Goal: Transaction & Acquisition: Obtain resource

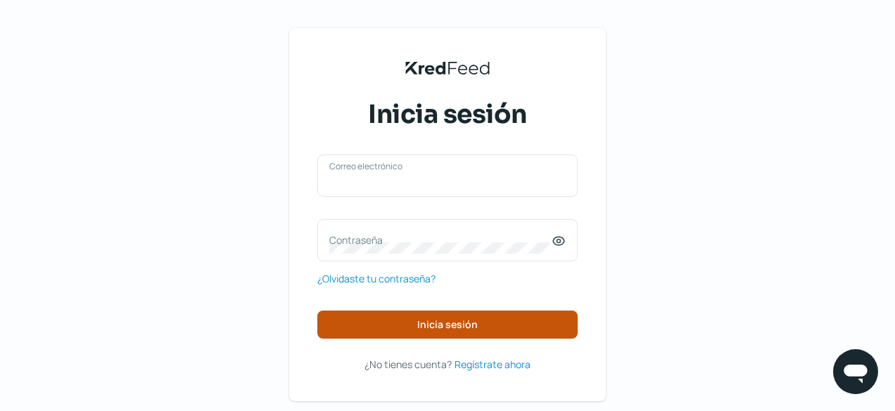
type input "[PERSON_NAME][EMAIL_ADDRESS][PERSON_NAME][DOMAIN_NAME]"
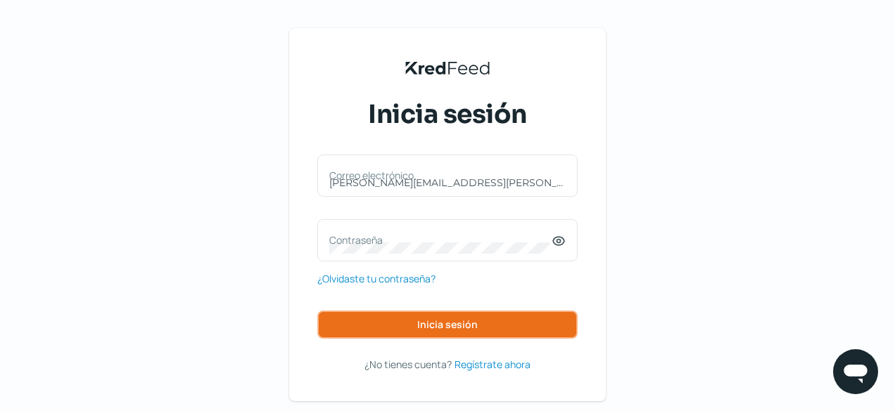
click at [447, 320] on span "Inicia sesión" at bounding box center [447, 325] width 60 height 10
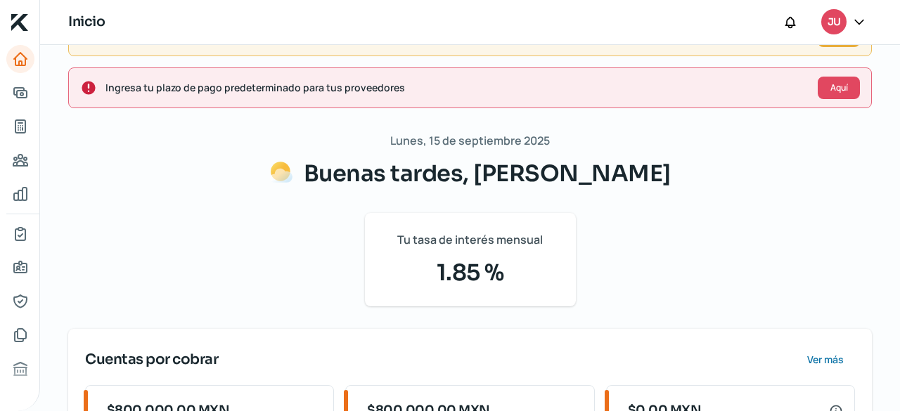
scroll to position [211, 0]
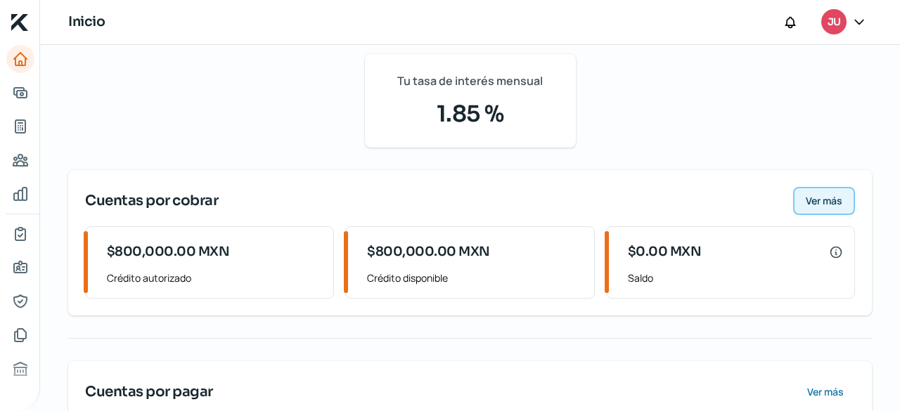
click at [806, 203] on span "Ver más" at bounding box center [824, 201] width 37 height 10
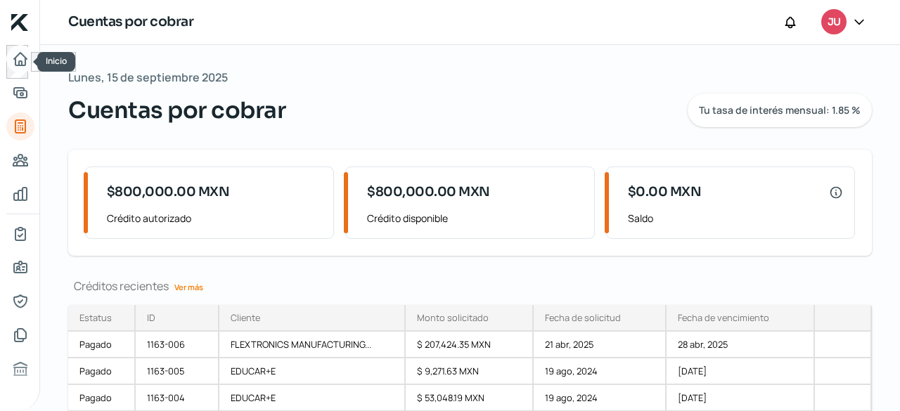
click at [22, 63] on icon "Inicio" at bounding box center [20, 59] width 13 height 13
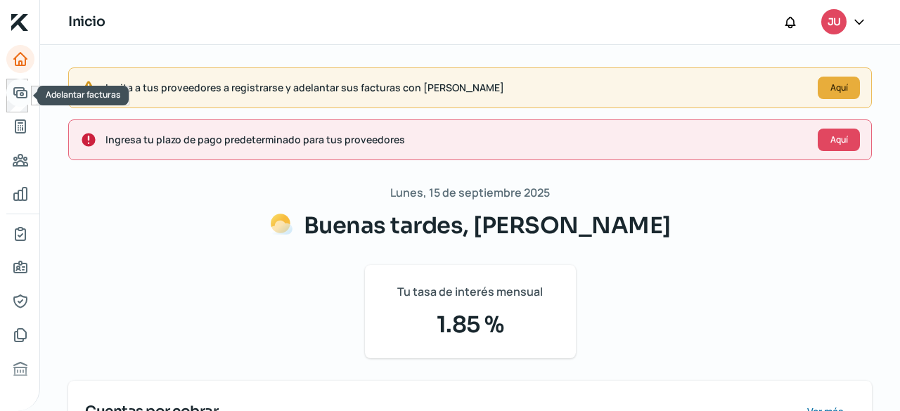
click at [18, 91] on icon "Adelantar facturas" at bounding box center [20, 92] width 17 height 17
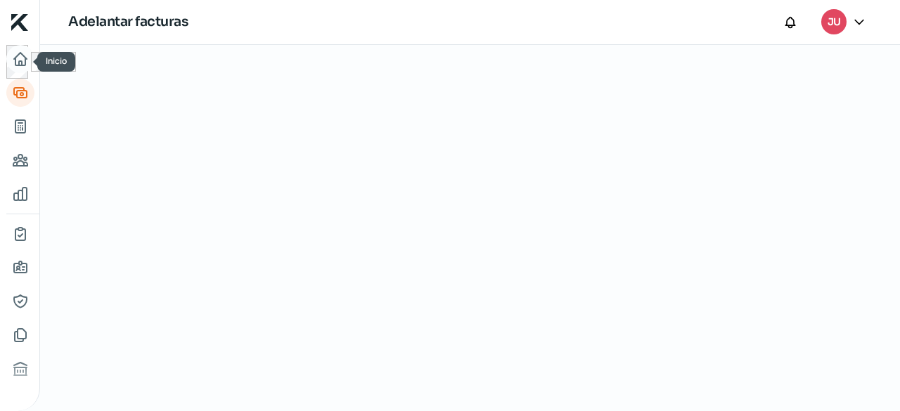
click at [18, 63] on icon "Inicio" at bounding box center [20, 59] width 17 height 17
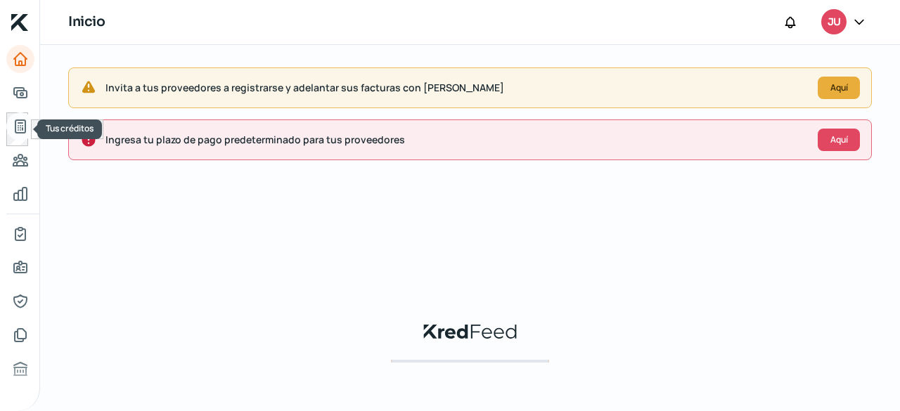
click at [15, 123] on icon "Tus créditos" at bounding box center [20, 126] width 10 height 13
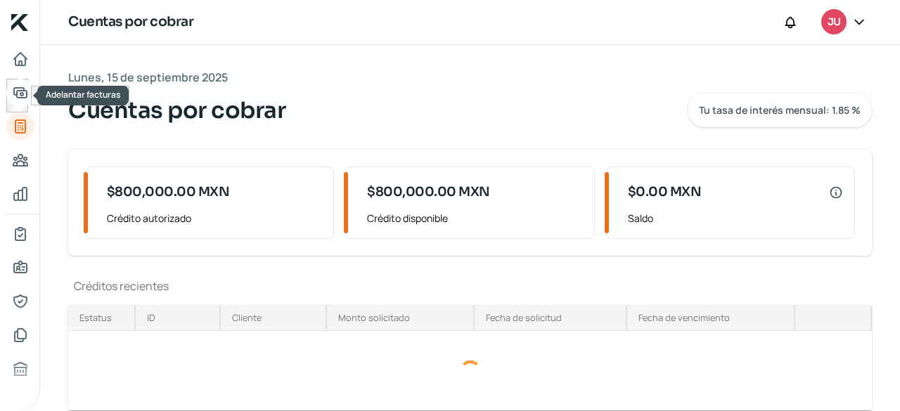
click at [14, 89] on icon "Adelantar facturas" at bounding box center [20, 93] width 13 height 10
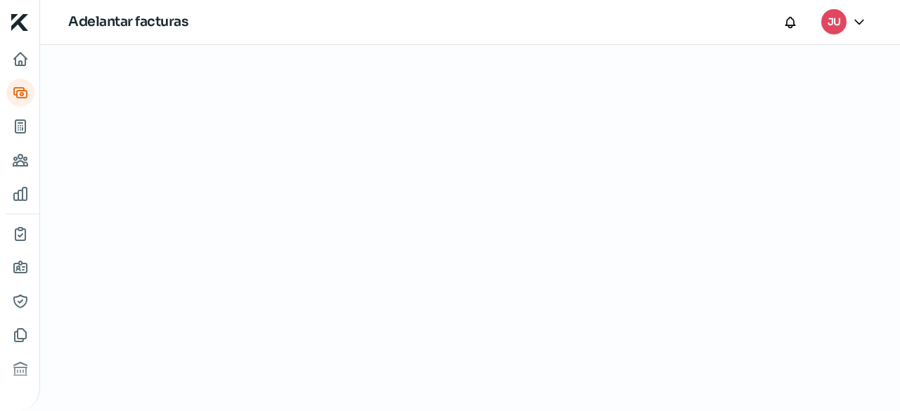
click at [843, 10] on div "JU" at bounding box center [846, 22] width 51 height 27
click at [843, 18] on div "JU" at bounding box center [833, 21] width 25 height 25
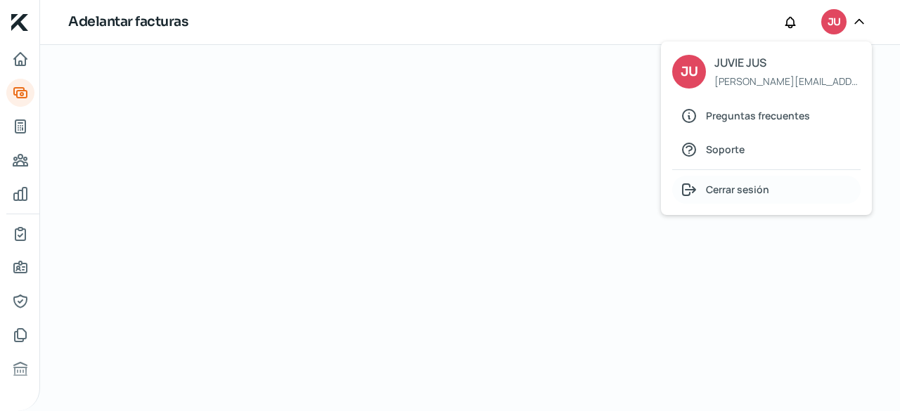
click at [740, 179] on div "Cerrar sesión" at bounding box center [766, 190] width 188 height 28
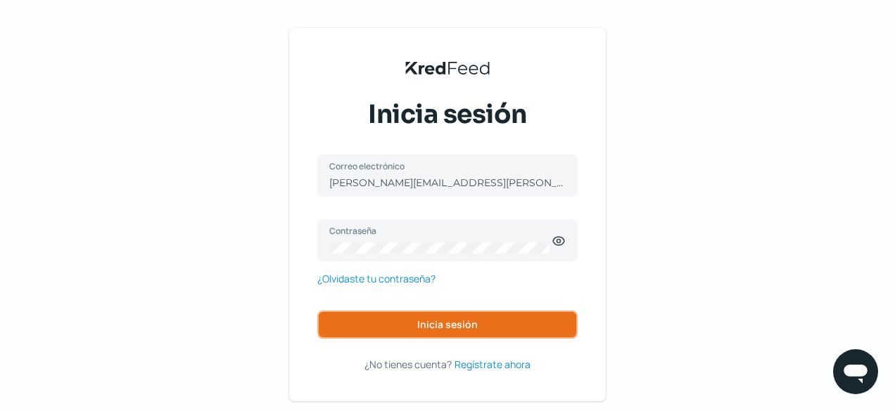
click at [421, 323] on button "Inicia sesión" at bounding box center [447, 325] width 260 height 28
click at [466, 330] on span "Inicia sesión" at bounding box center [447, 325] width 60 height 10
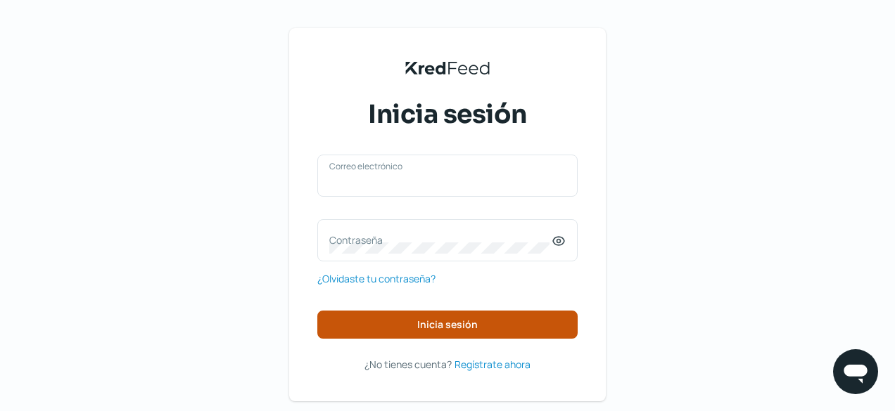
type input "[PERSON_NAME][EMAIL_ADDRESS][PERSON_NAME][DOMAIN_NAME]"
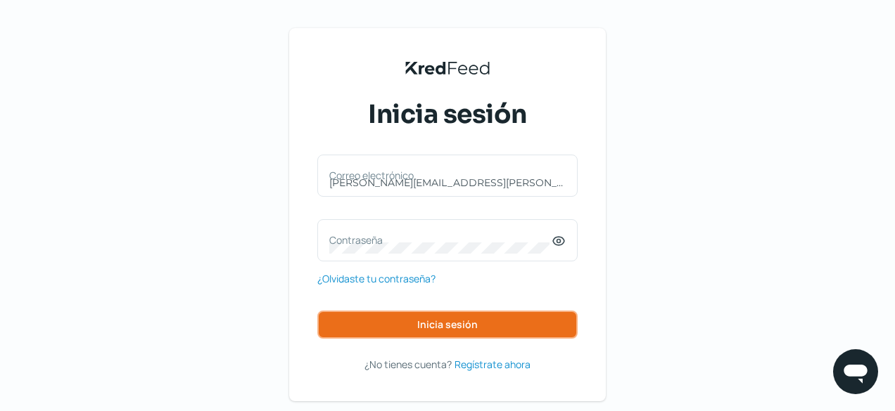
click at [458, 316] on button "Inicia sesión" at bounding box center [447, 325] width 260 height 28
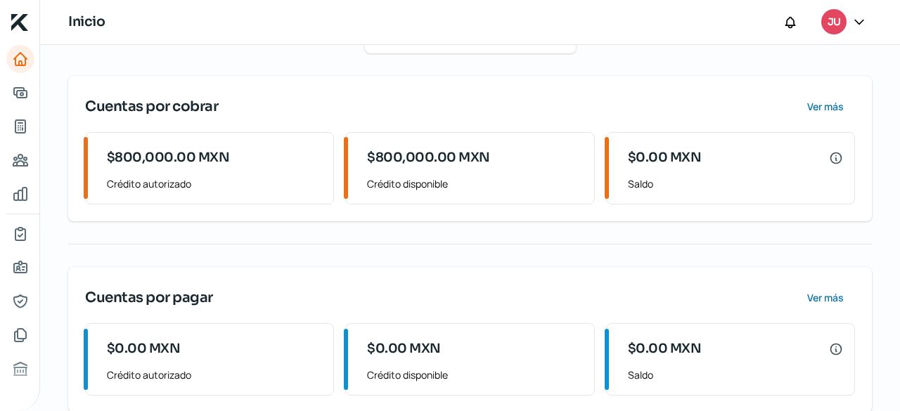
scroll to position [326, 0]
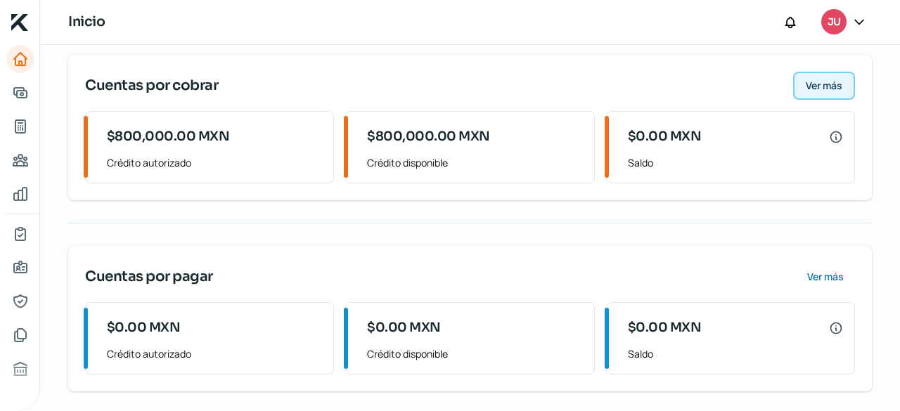
click at [817, 82] on span "Ver más" at bounding box center [824, 86] width 37 height 10
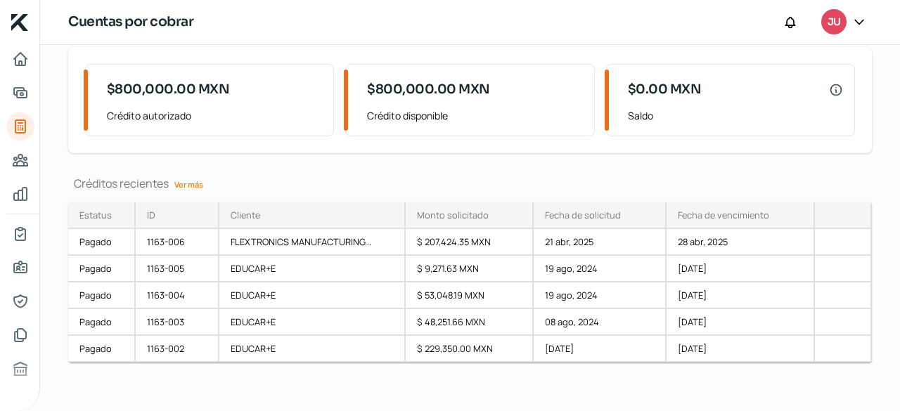
scroll to position [110, 0]
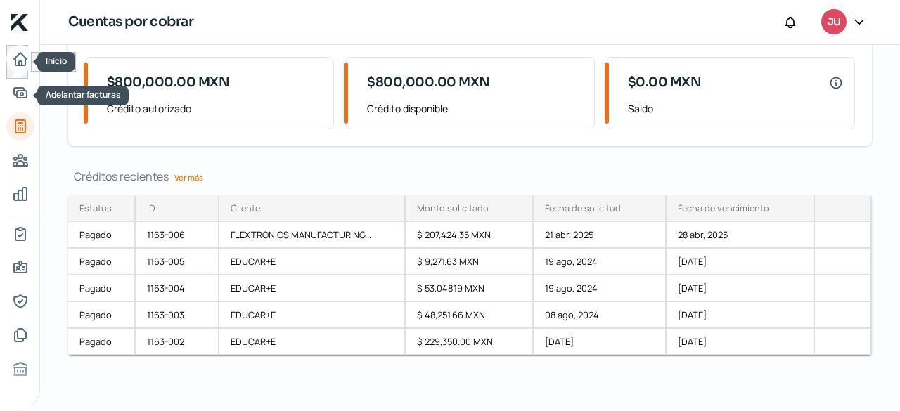
click at [12, 70] on link "Inicio" at bounding box center [20, 59] width 28 height 28
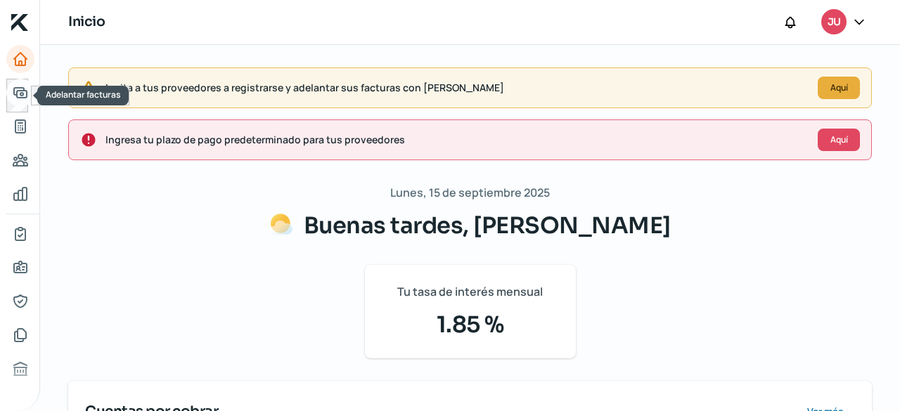
click at [13, 99] on icon "Adelantar facturas" at bounding box center [20, 92] width 17 height 17
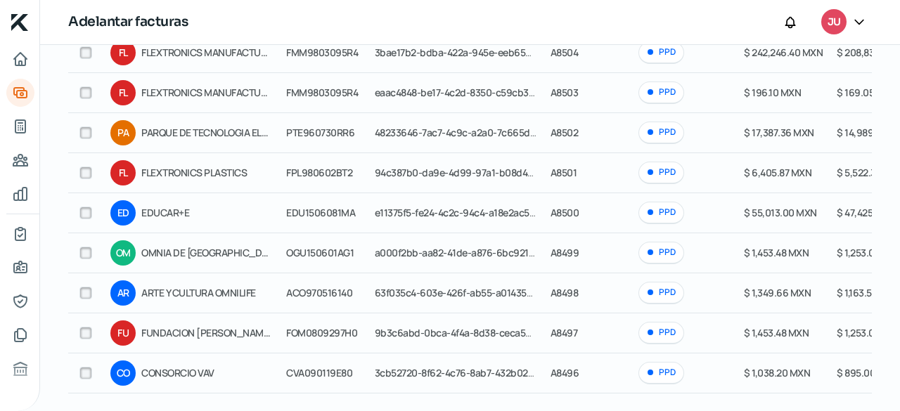
scroll to position [298, 0]
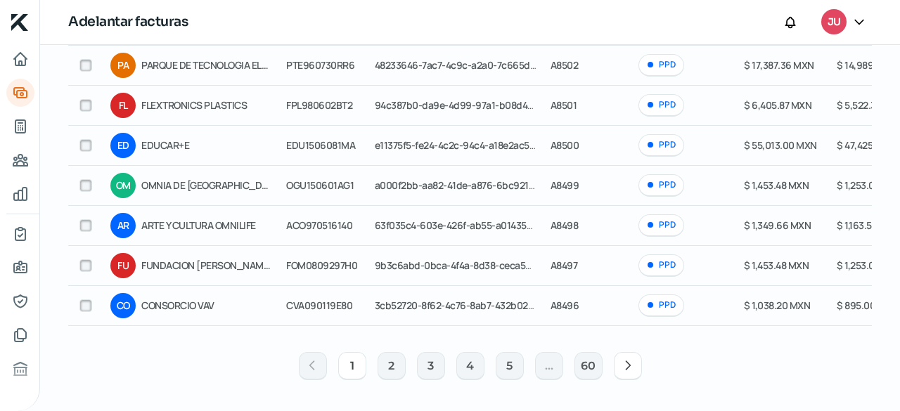
drag, startPoint x: 226, startPoint y: 326, endPoint x: 373, endPoint y: 326, distance: 146.3
click at [373, 326] on table "Cliente RFC Folio fiscal Folio interno Método de pago Monto Monto a adelantar M…" at bounding box center [601, 114] width 1066 height 435
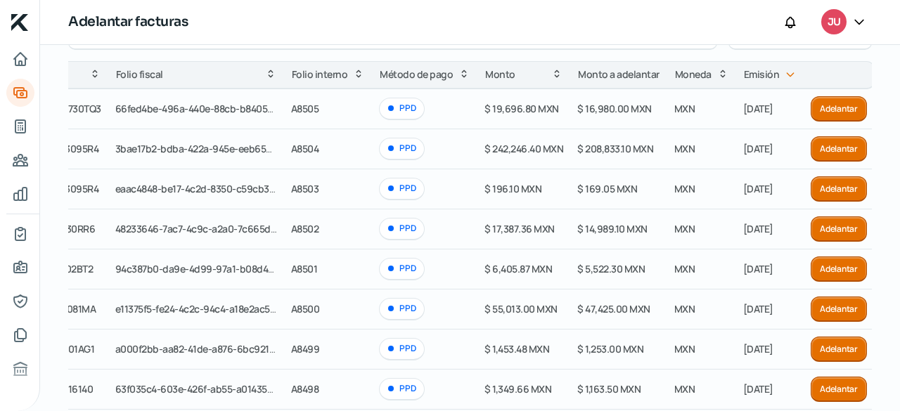
scroll to position [87, 0]
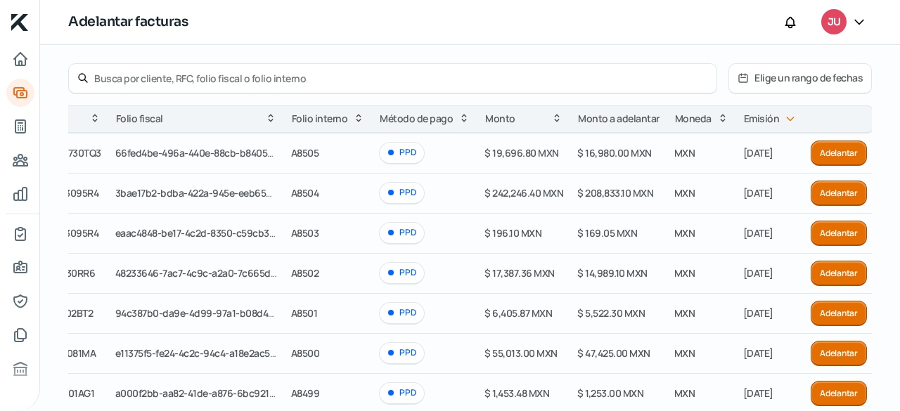
click at [811, 189] on button "Adelantar" at bounding box center [839, 193] width 56 height 25
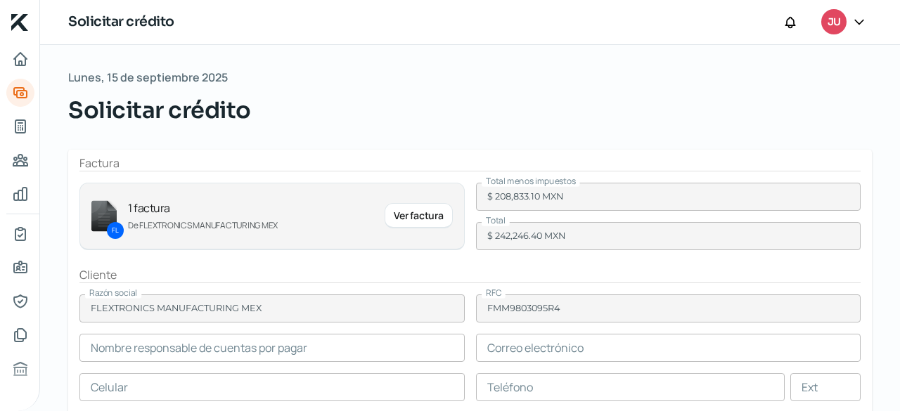
type input "Daniel Alcantar"
type input "Daniel.Alcantar@flex.com"
type input "33 - 3818 - 9764"
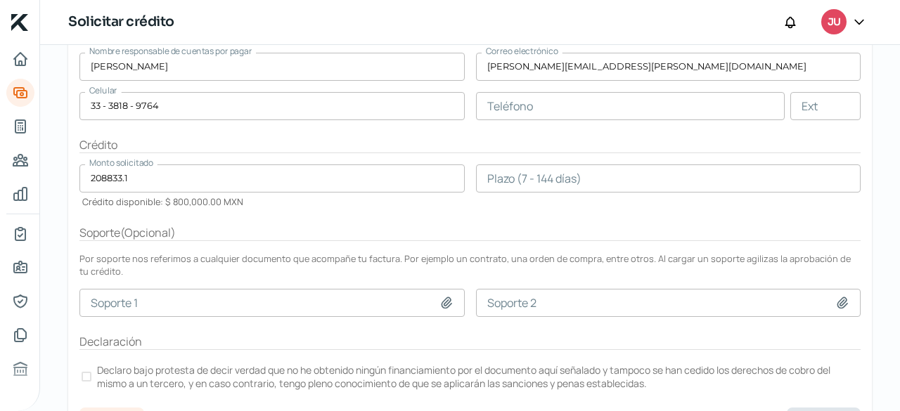
scroll to position [310, 0]
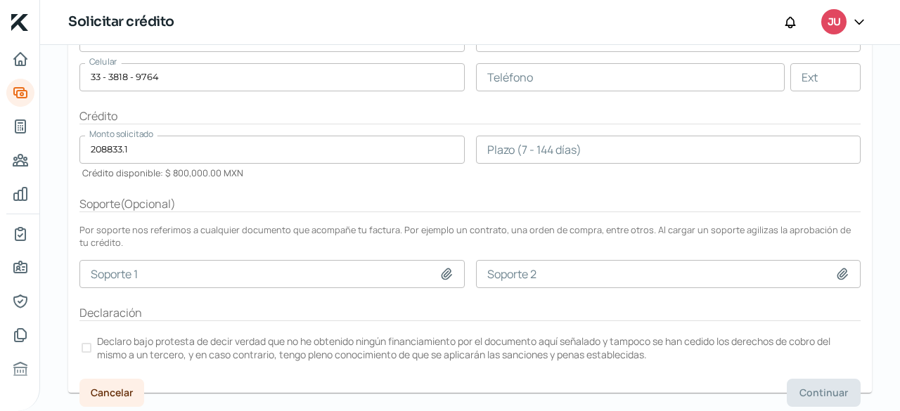
click at [84, 343] on div at bounding box center [87, 348] width 10 height 10
click at [535, 151] on input "number" at bounding box center [668, 150] width 385 height 28
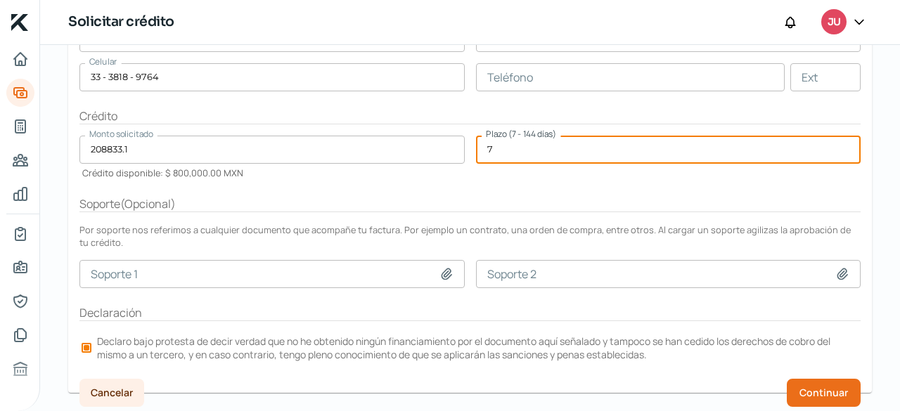
type input "7"
click at [544, 173] on div "Plazo (7 - 144 días) 7" at bounding box center [668, 158] width 385 height 44
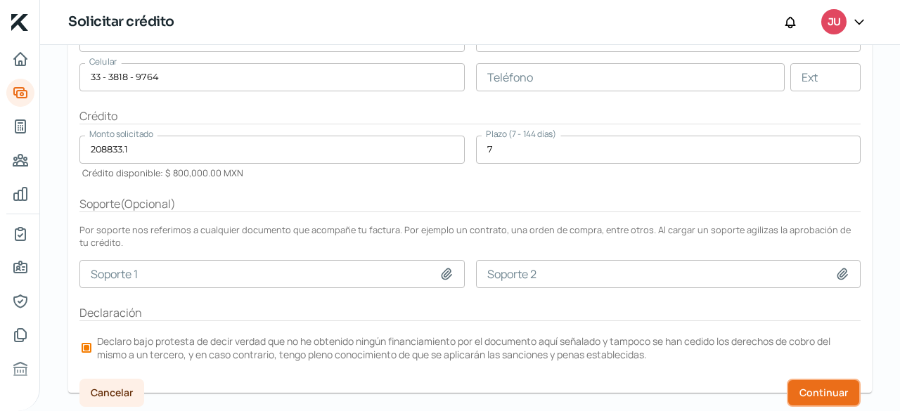
click at [824, 390] on span "Continuar" at bounding box center [824, 393] width 49 height 10
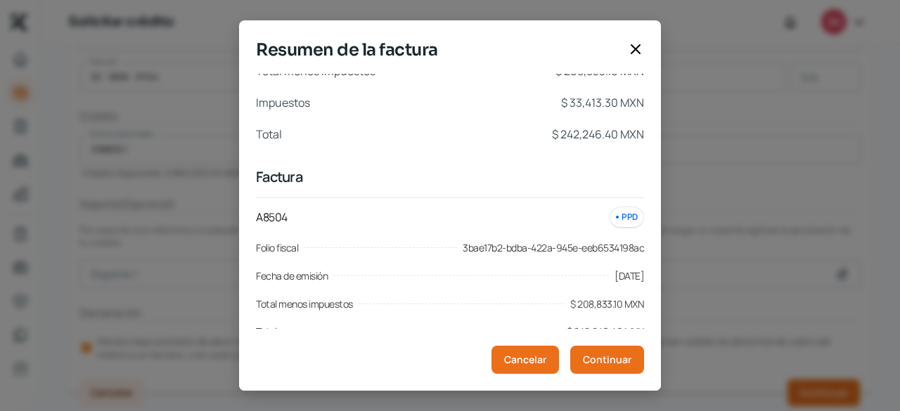
scroll to position [0, 0]
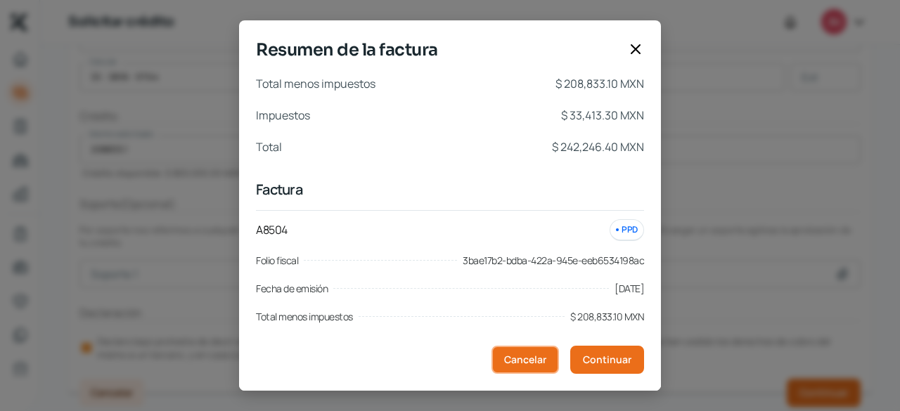
click at [530, 361] on span "Cancelar" at bounding box center [525, 360] width 42 height 10
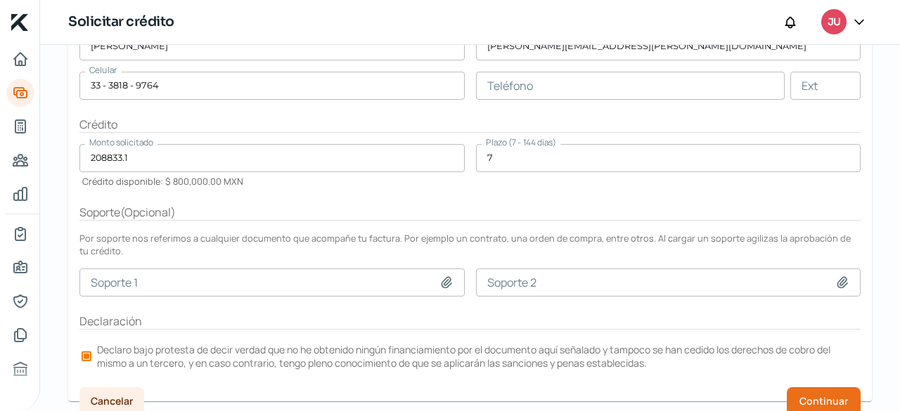
scroll to position [310, 0]
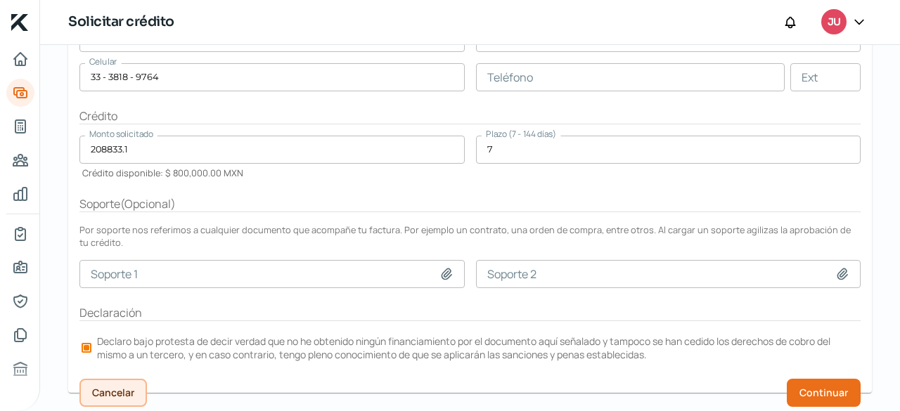
click at [110, 388] on span "Cancelar" at bounding box center [113, 393] width 42 height 10
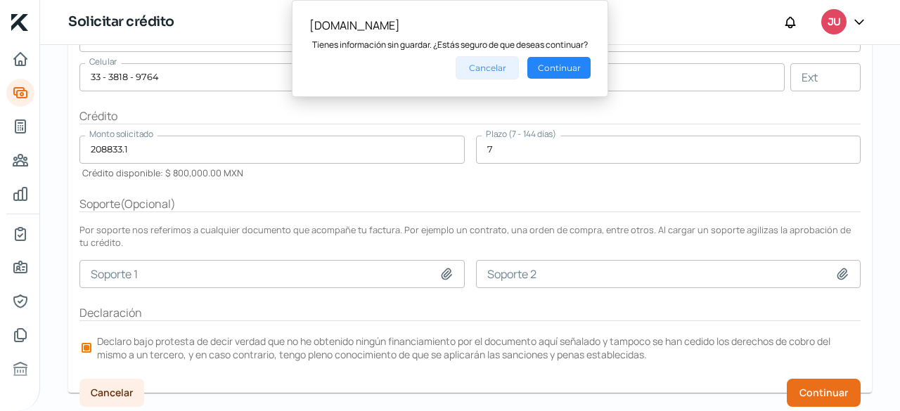
click at [507, 68] on button "Cancelar" at bounding box center [487, 67] width 63 height 23
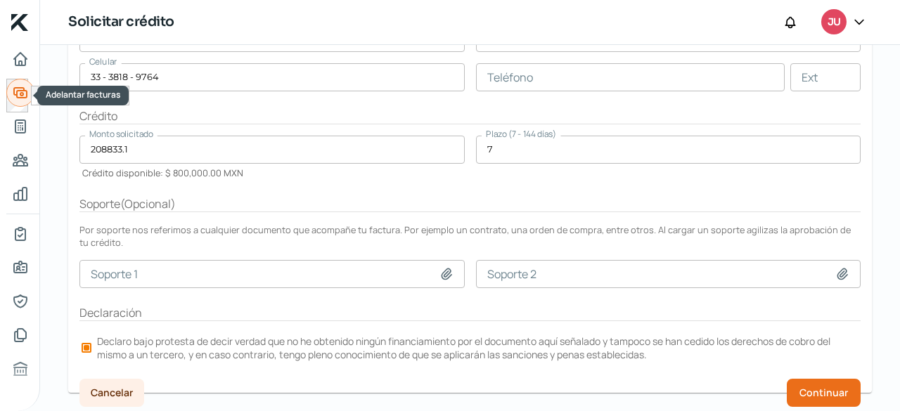
click at [26, 96] on icon "Adelantar facturas" at bounding box center [20, 93] width 13 height 10
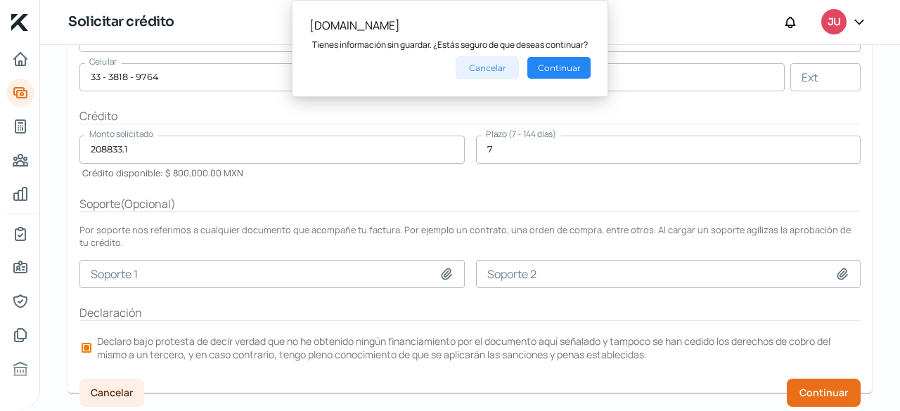
click at [497, 70] on button "Cancelar" at bounding box center [487, 67] width 63 height 23
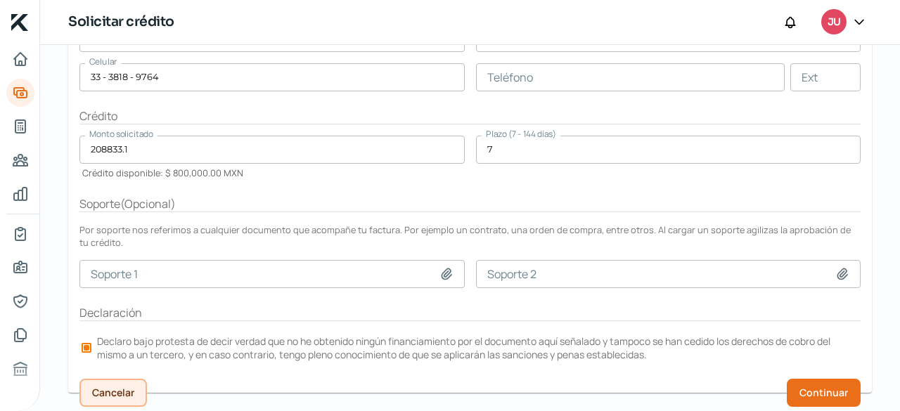
click at [114, 397] on button "Cancelar" at bounding box center [113, 393] width 68 height 28
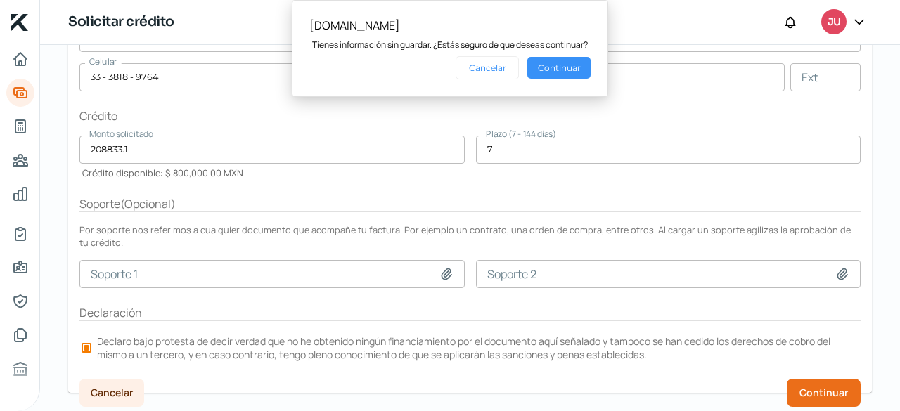
click at [561, 65] on button "Continuar" at bounding box center [558, 68] width 63 height 22
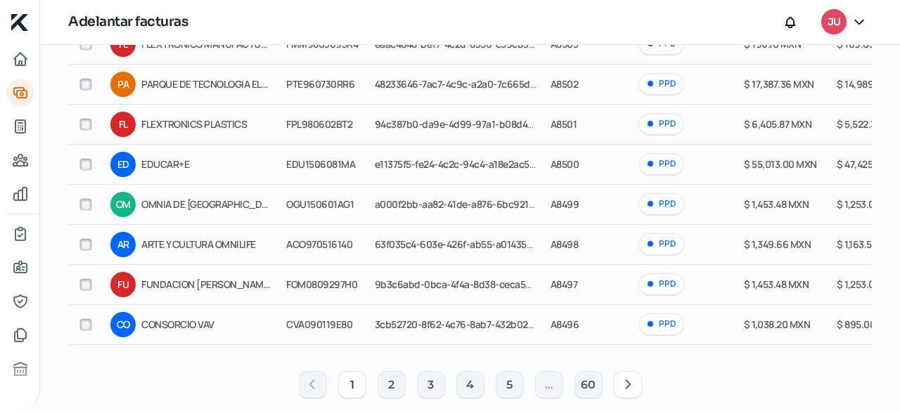
scroll to position [281, 0]
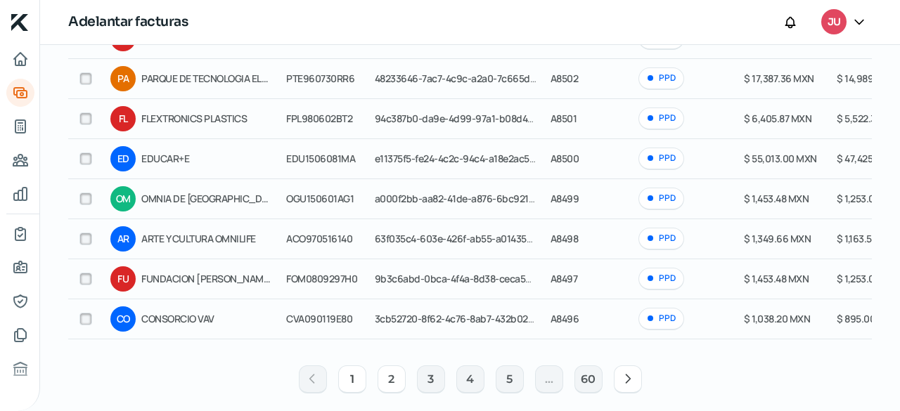
click at [392, 389] on button "2" at bounding box center [392, 380] width 28 height 28
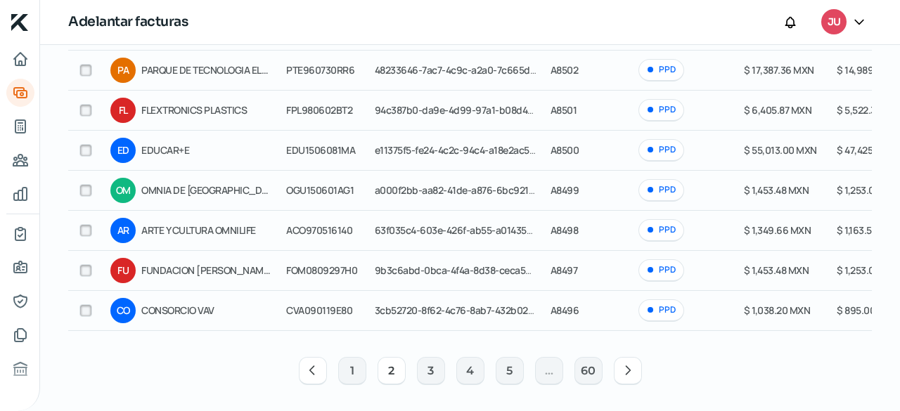
scroll to position [298, 0]
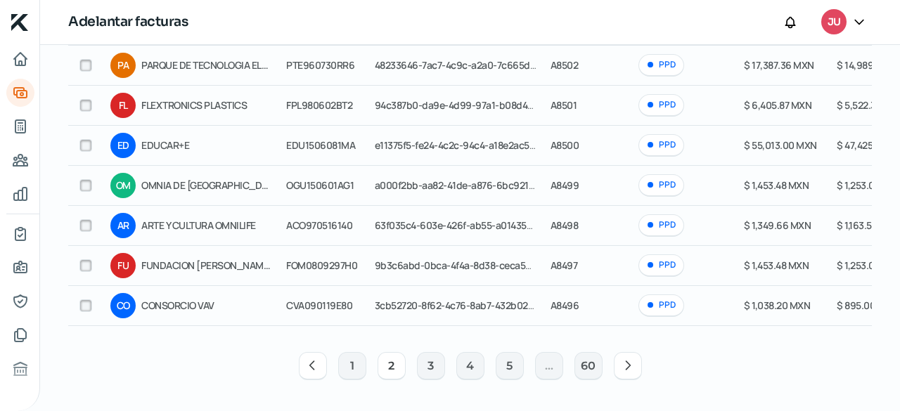
drag, startPoint x: 468, startPoint y: 334, endPoint x: 547, endPoint y: 332, distance: 79.5
click at [547, 332] on div "Cliente RFC Folio fiscal Folio interno Método de pago Monto Monto a adelantar M…" at bounding box center [470, 143] width 804 height 492
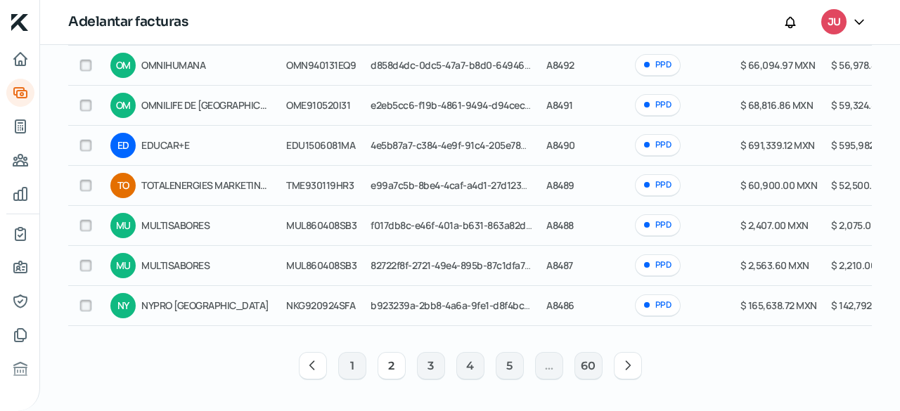
drag, startPoint x: 482, startPoint y: 326, endPoint x: 497, endPoint y: 330, distance: 15.4
click at [497, 330] on div "Cliente RFC Folio fiscal Folio interno Método de pago Monto Monto a adelantar M…" at bounding box center [470, 114] width 804 height 435
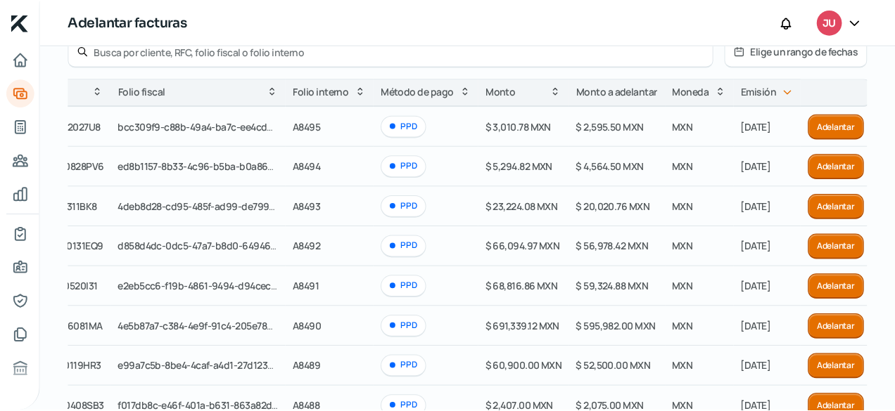
scroll to position [87, 0]
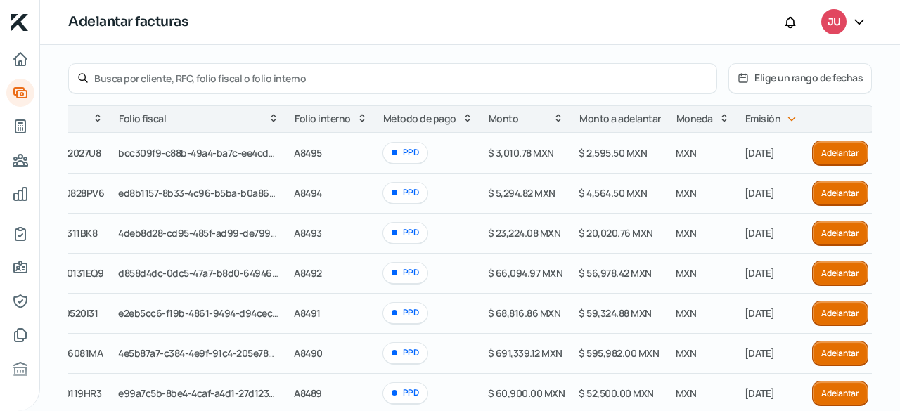
click at [852, 26] on div at bounding box center [859, 22] width 25 height 27
click at [858, 23] on icon at bounding box center [859, 22] width 8 height 4
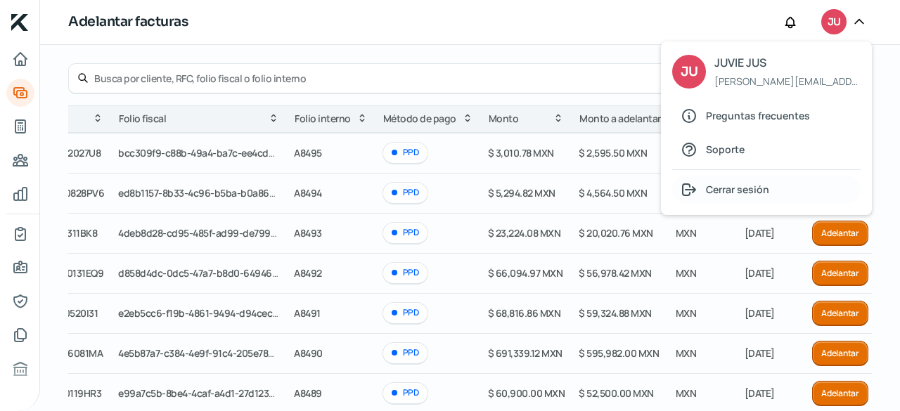
click at [729, 200] on div "Cerrar sesión" at bounding box center [766, 190] width 188 height 28
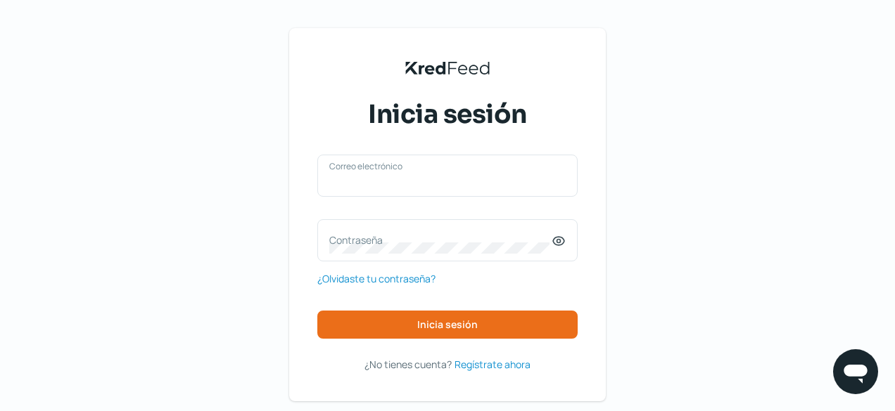
type input "[PERSON_NAME][EMAIL_ADDRESS][PERSON_NAME][DOMAIN_NAME]"
